Goal: Navigation & Orientation: Go to known website

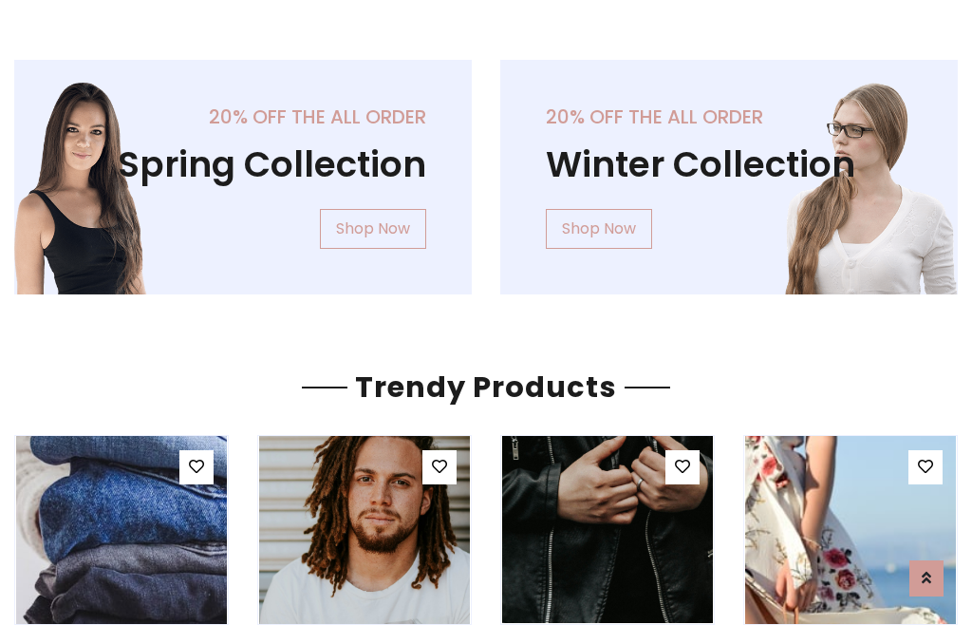
scroll to position [1546, 0]
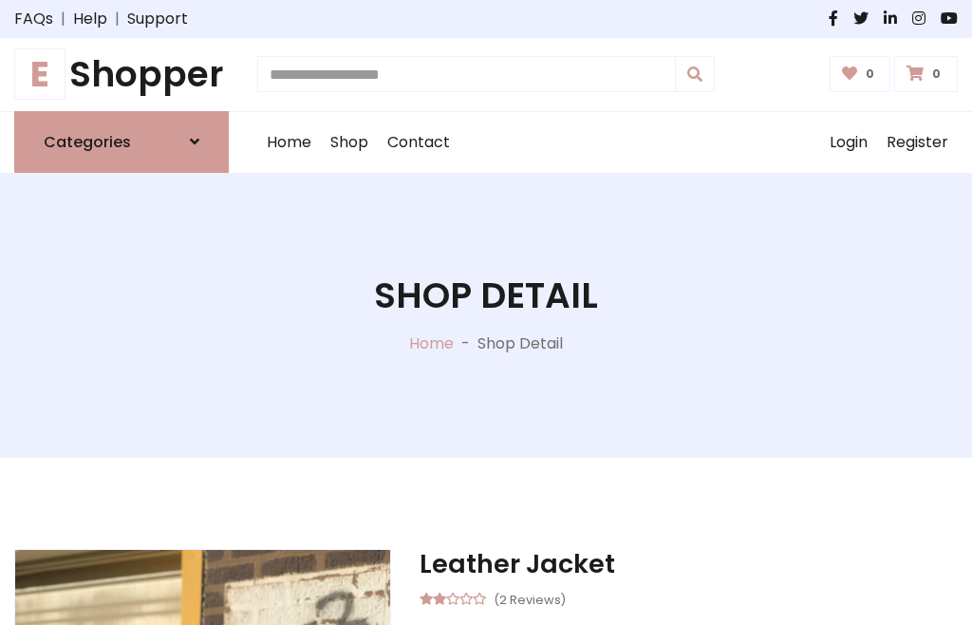
click at [122, 74] on h1 "E Shopper" at bounding box center [121, 74] width 215 height 43
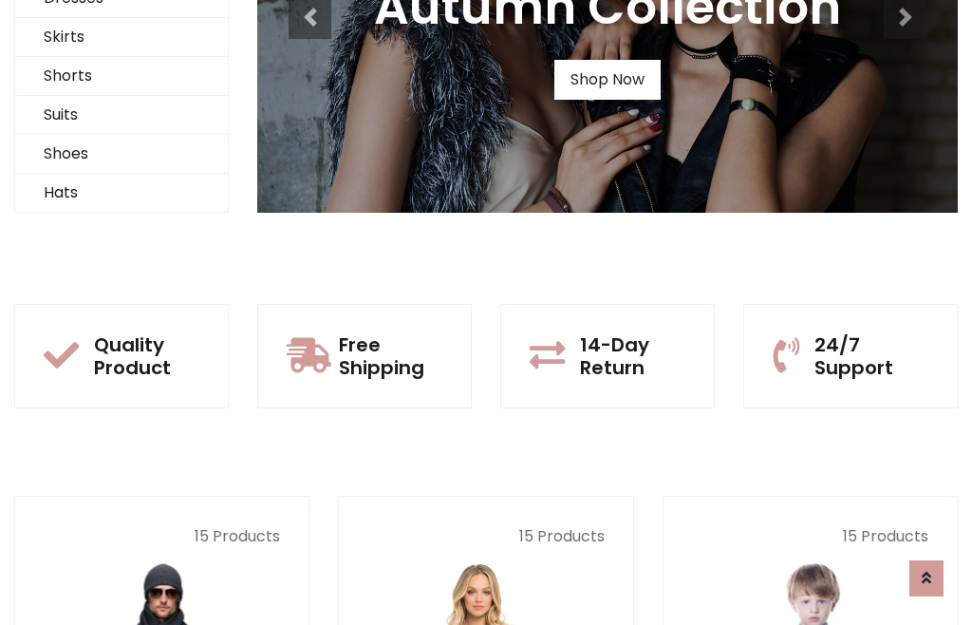
scroll to position [183, 0]
